Goal: Information Seeking & Learning: Learn about a topic

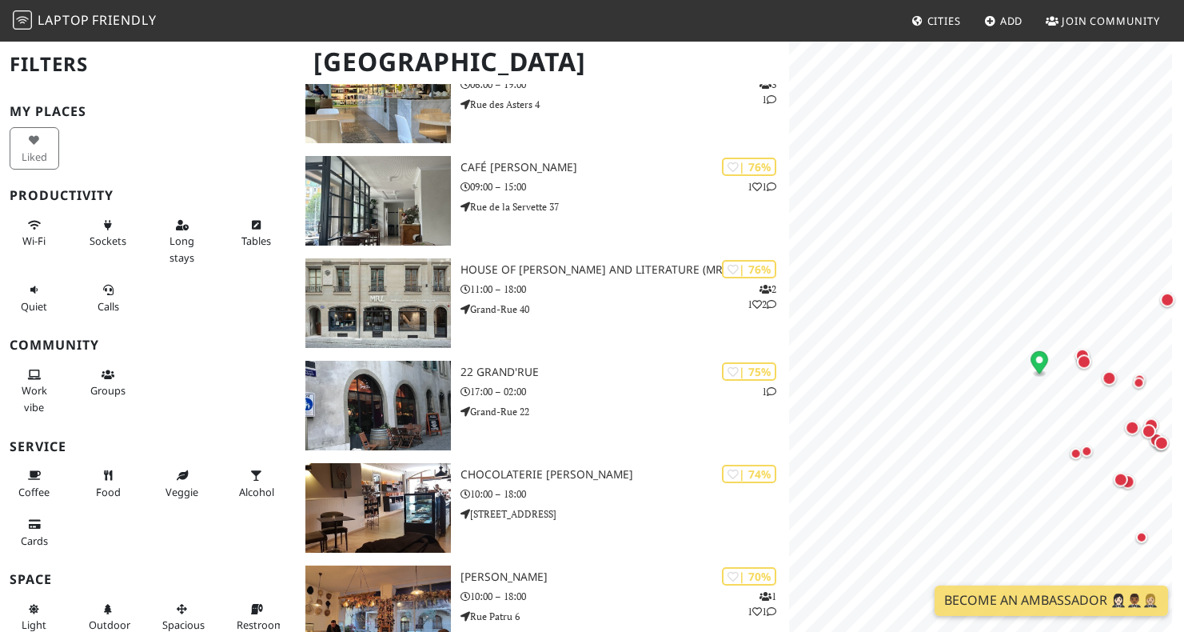
scroll to position [74, 0]
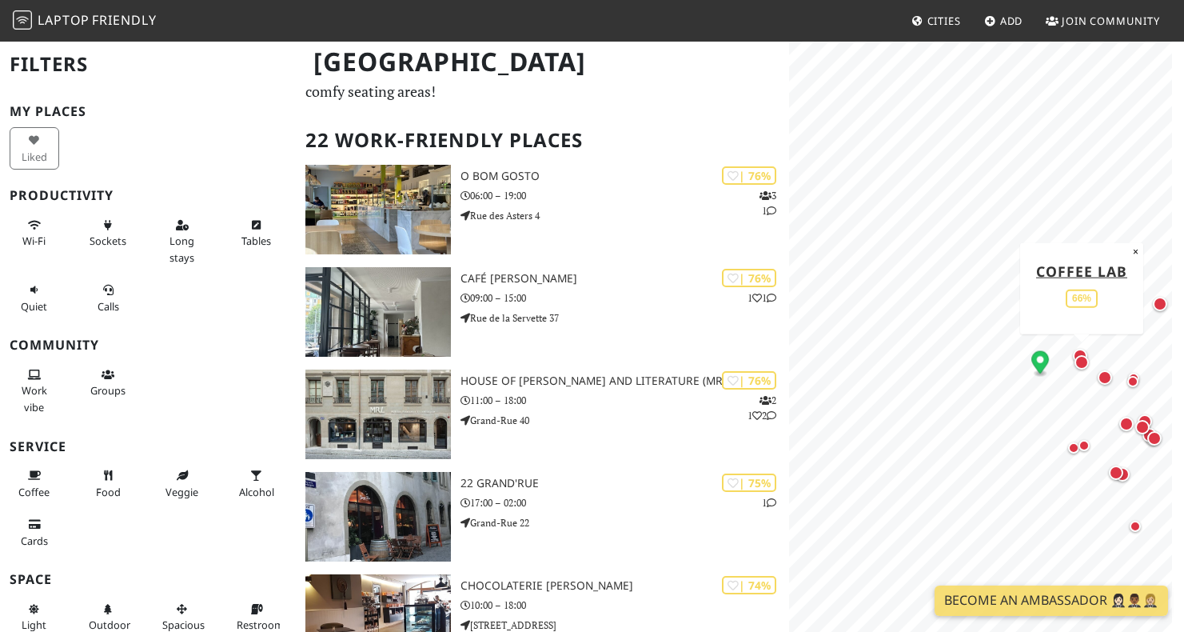
click at [1080, 358] on div "Map marker" at bounding box center [1082, 362] width 14 height 14
click at [1079, 347] on div "Map marker" at bounding box center [1080, 355] width 21 height 21
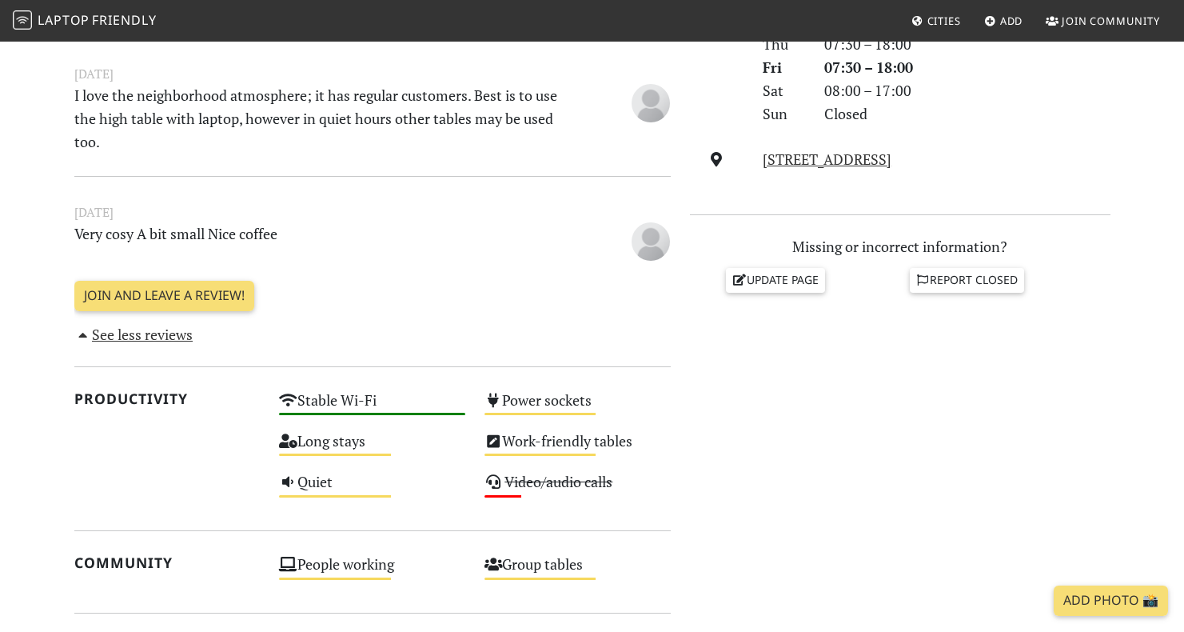
scroll to position [705, 0]
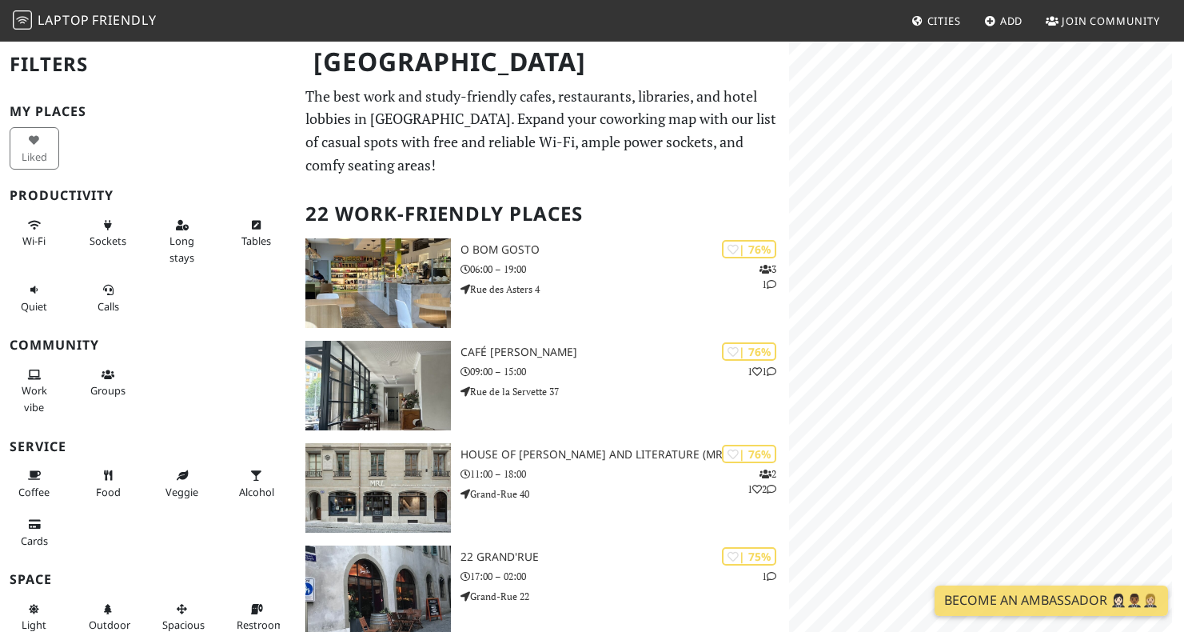
scroll to position [74, 0]
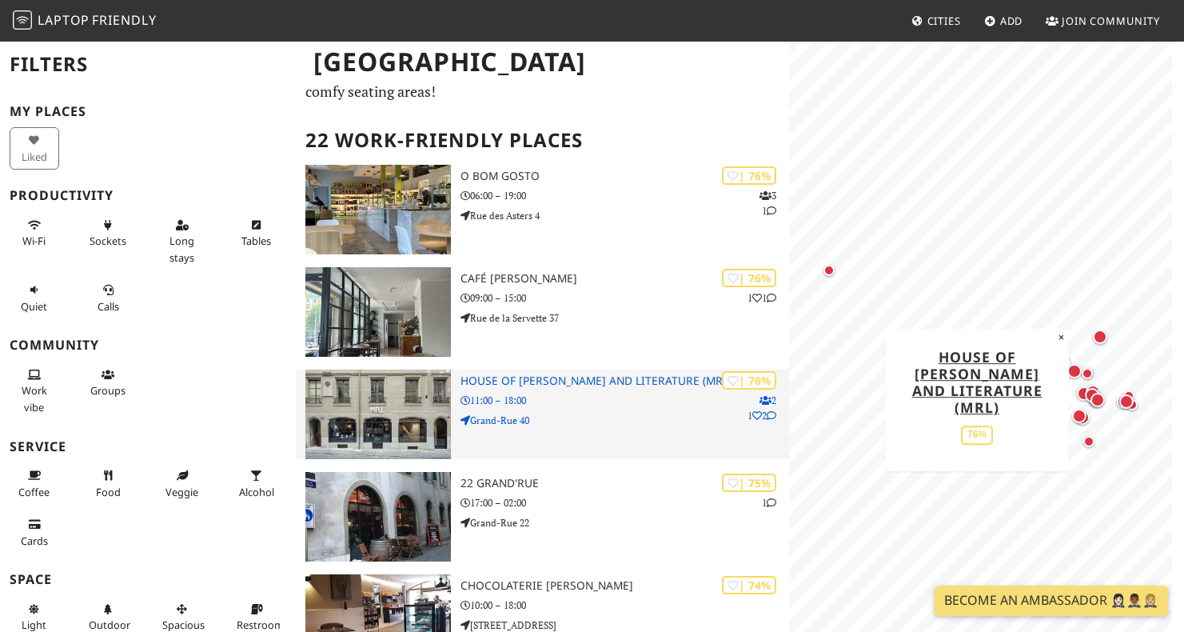
click at [563, 401] on p "11:00 – 18:00" at bounding box center [625, 400] width 329 height 15
